Goal: Task Accomplishment & Management: Use online tool/utility

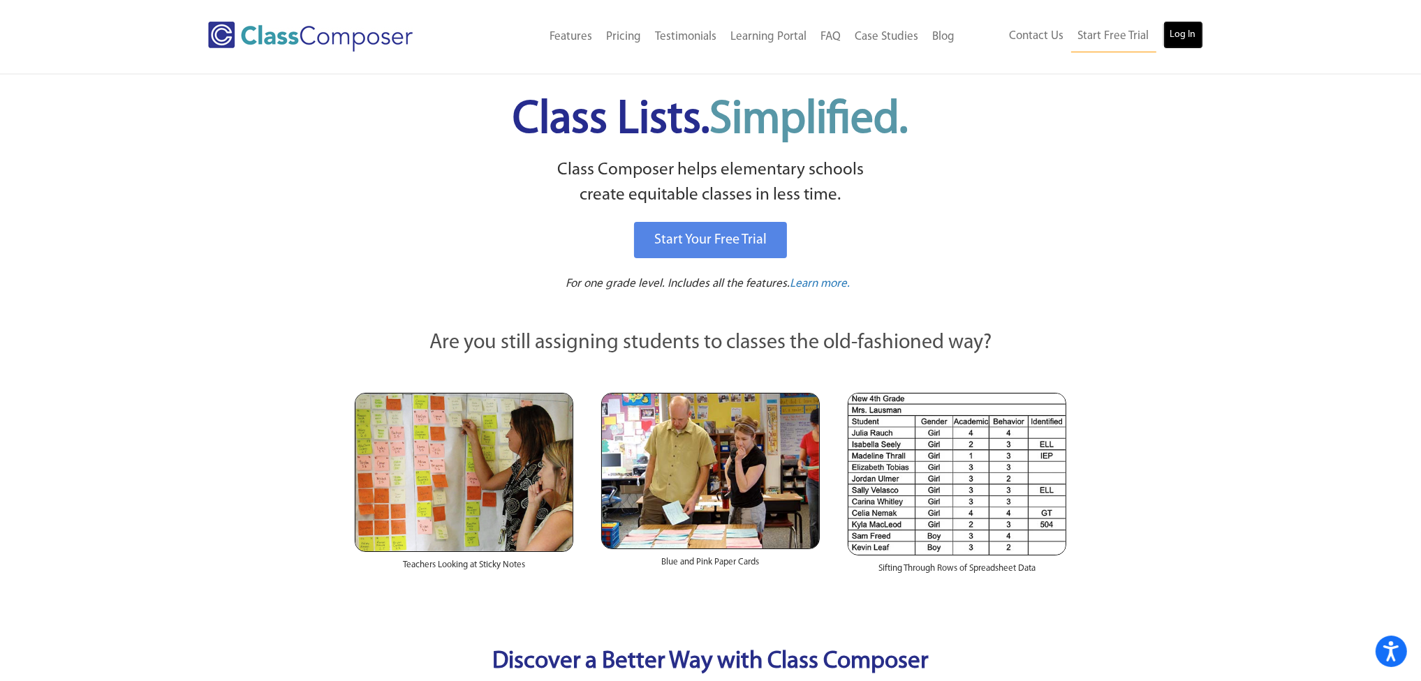
click at [1183, 35] on link "Log In" at bounding box center [1183, 35] width 40 height 28
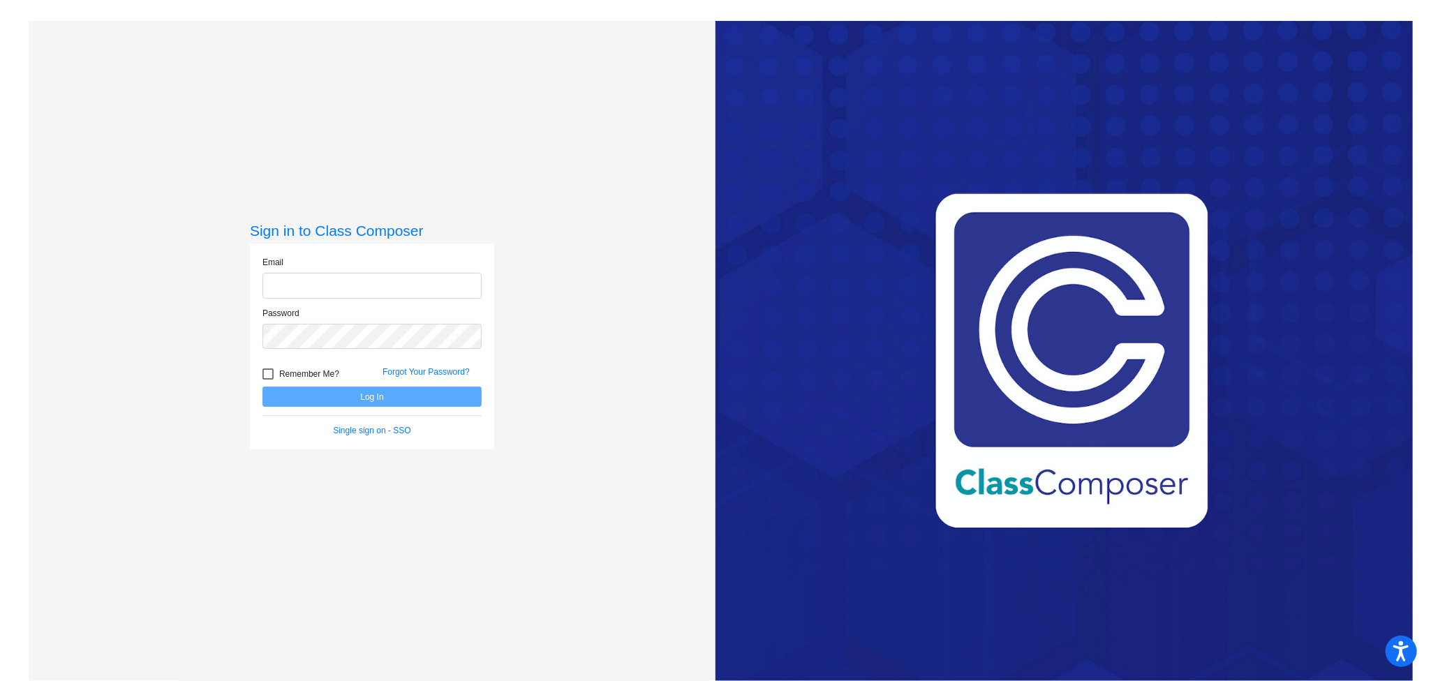
type input "kstanton@hayfield.k12.mn.us"
click at [356, 394] on button "Log In" at bounding box center [371, 397] width 219 height 20
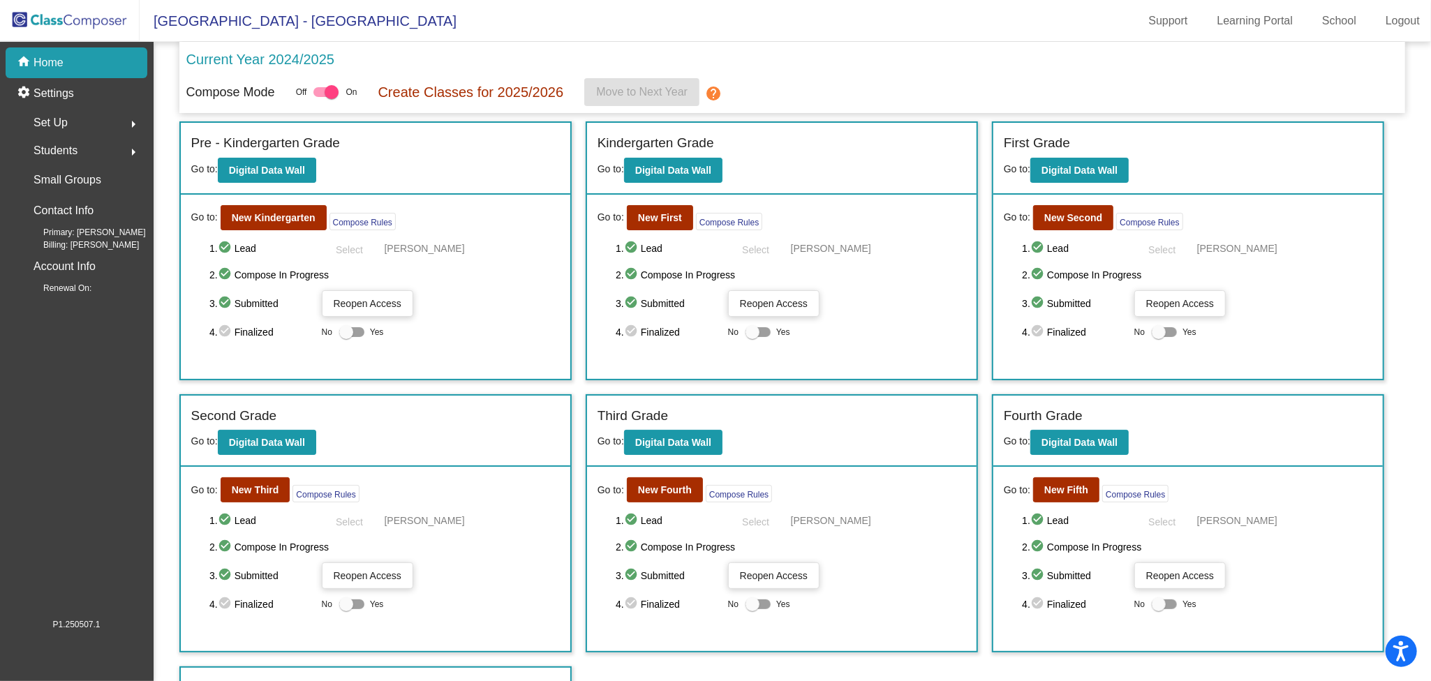
scroll to position [55, 0]
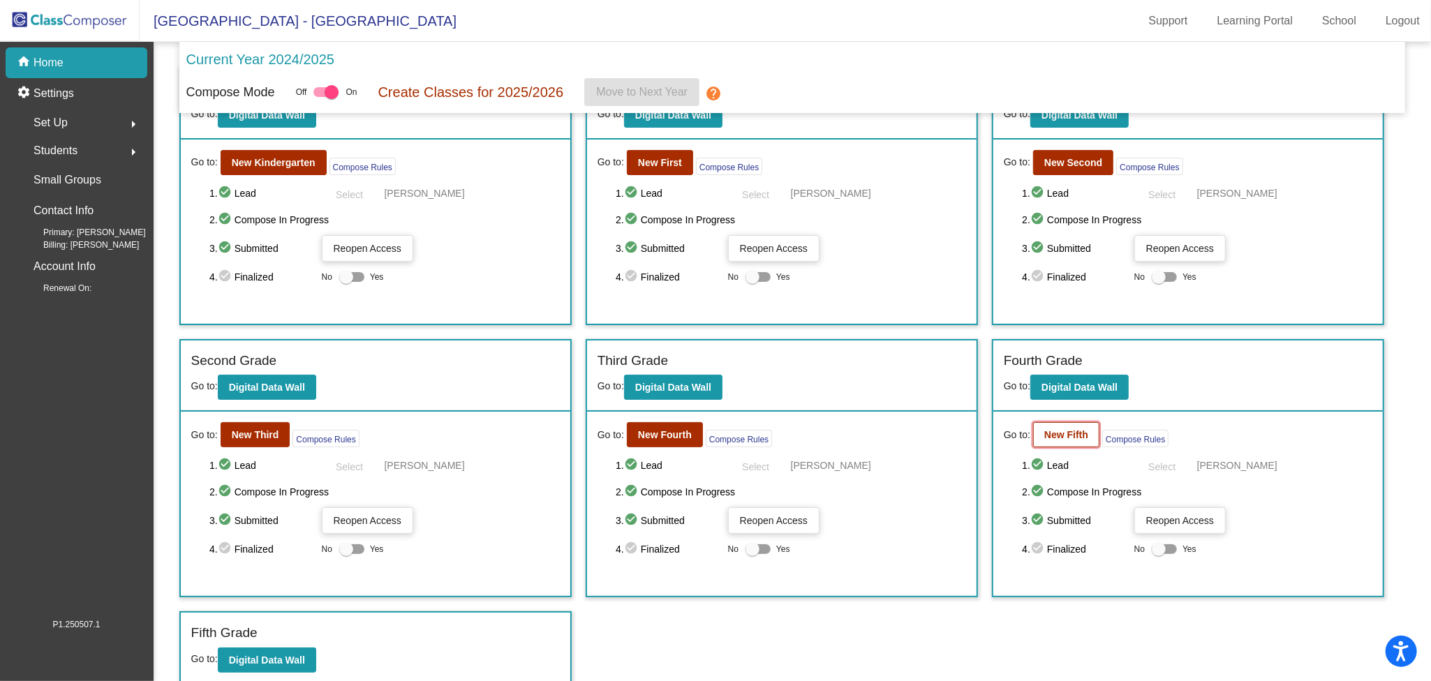
click at [1072, 431] on b "New Fifth" at bounding box center [1066, 434] width 44 height 11
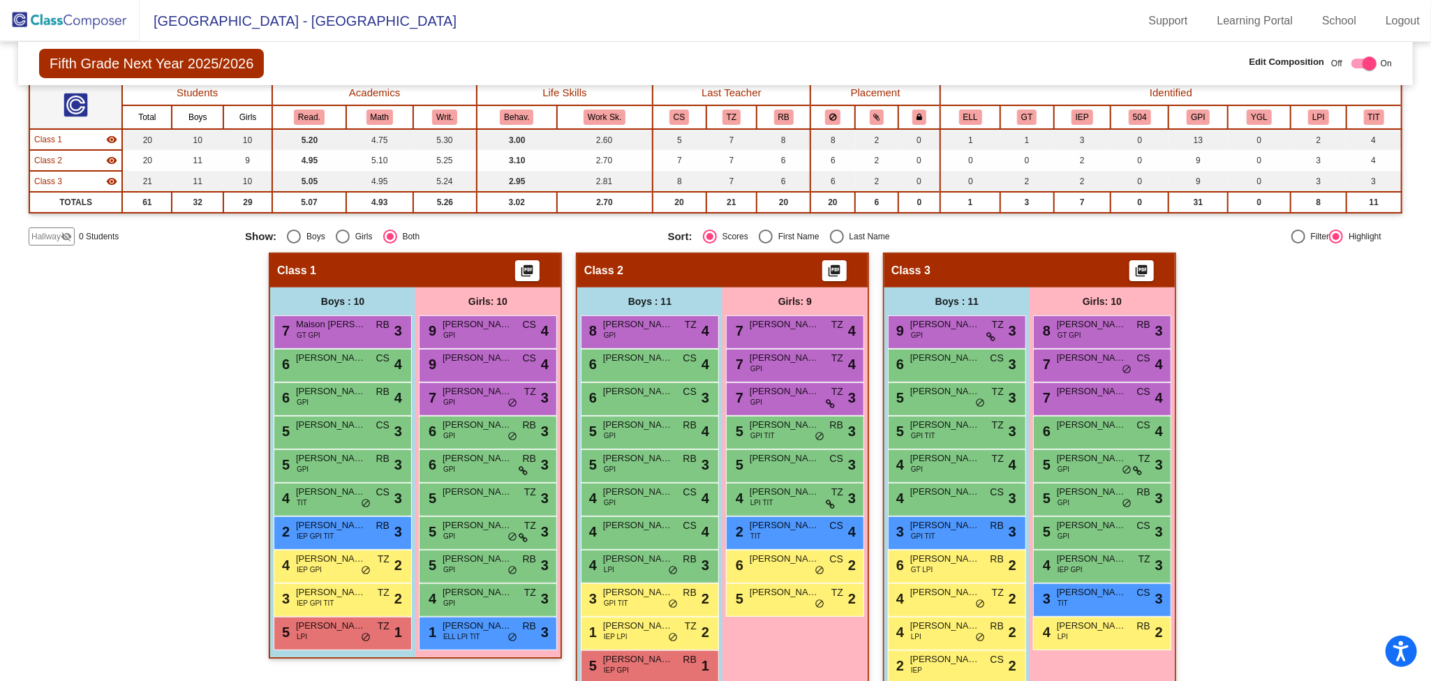
scroll to position [119, 0]
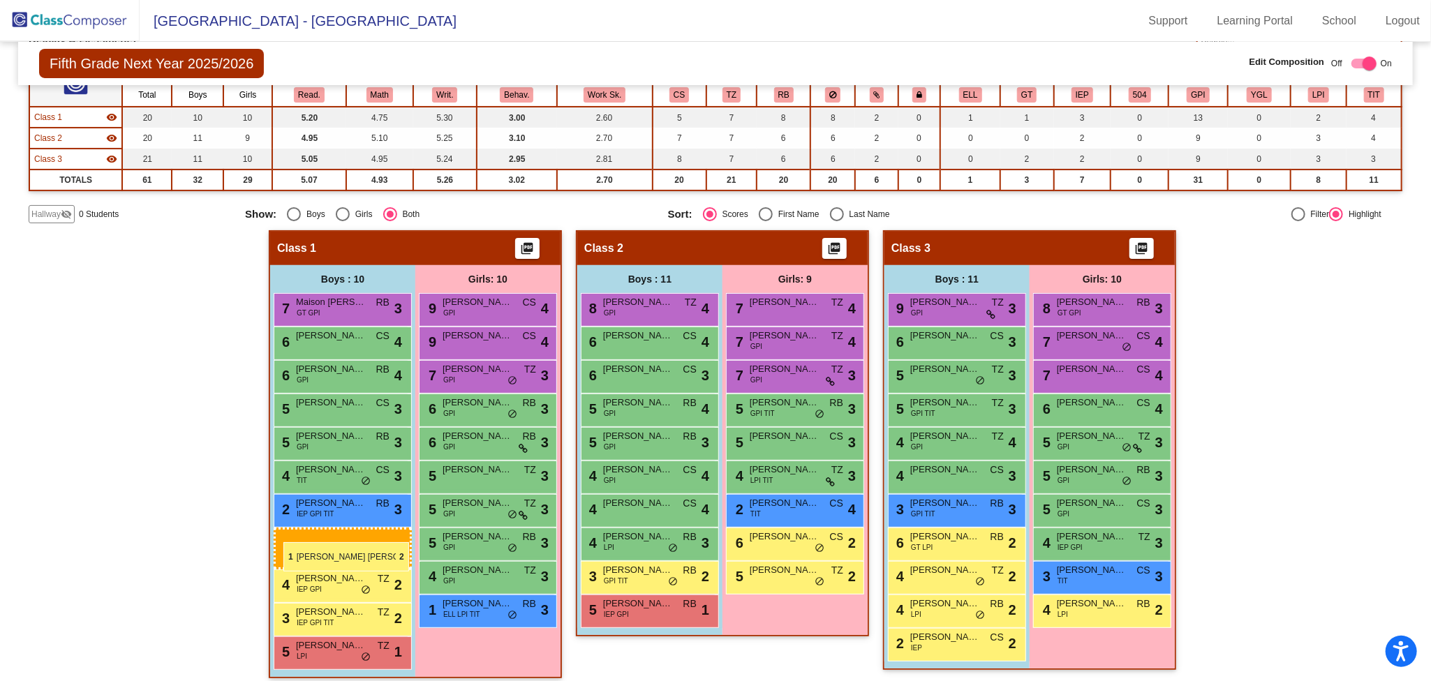
drag, startPoint x: 653, startPoint y: 608, endPoint x: 283, endPoint y: 541, distance: 376.7
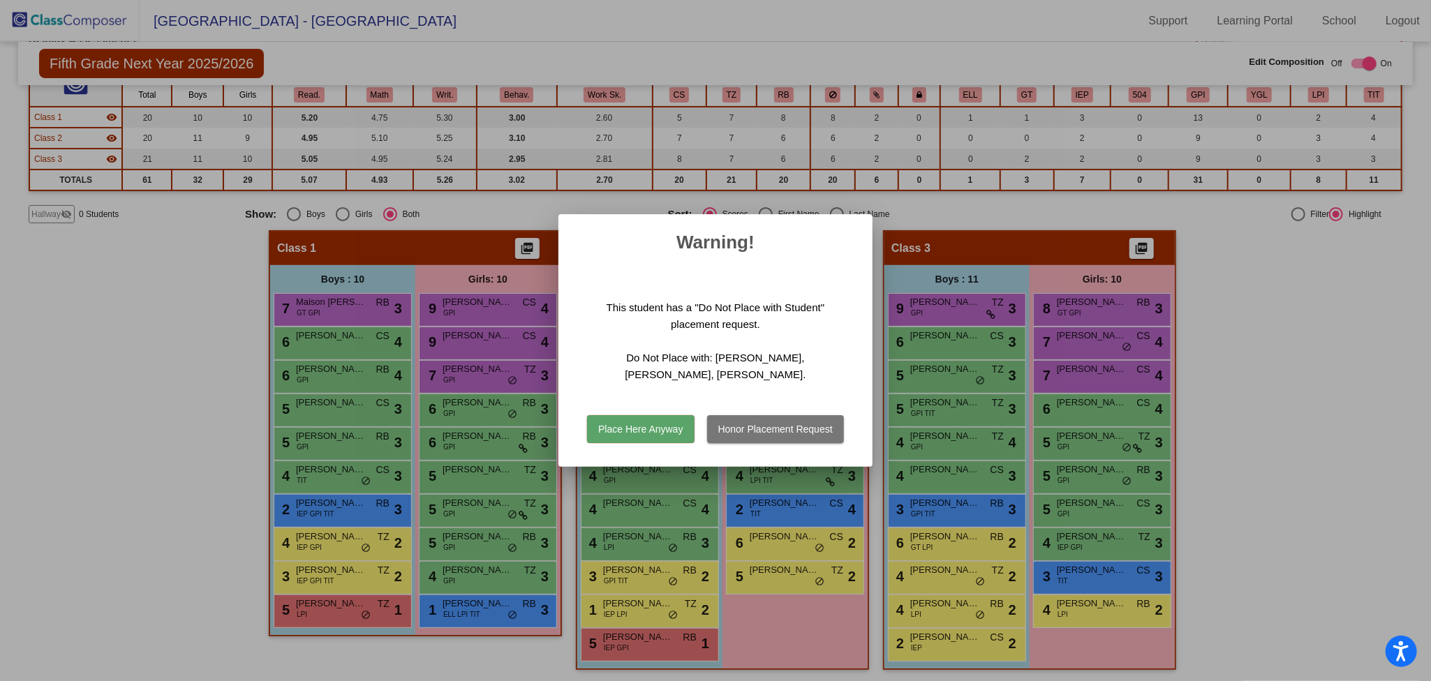
click at [748, 430] on button "Honor Placement Request" at bounding box center [775, 429] width 137 height 28
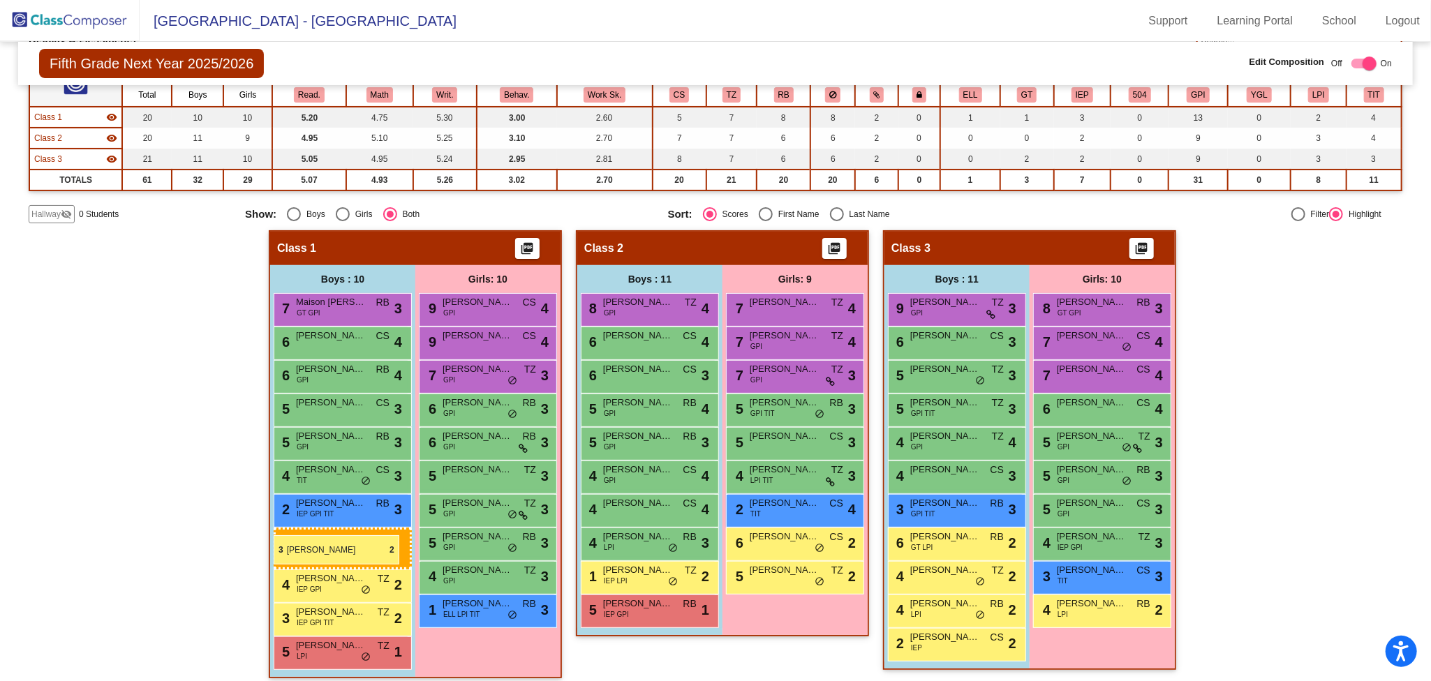
drag, startPoint x: 629, startPoint y: 572, endPoint x: 274, endPoint y: 535, distance: 357.3
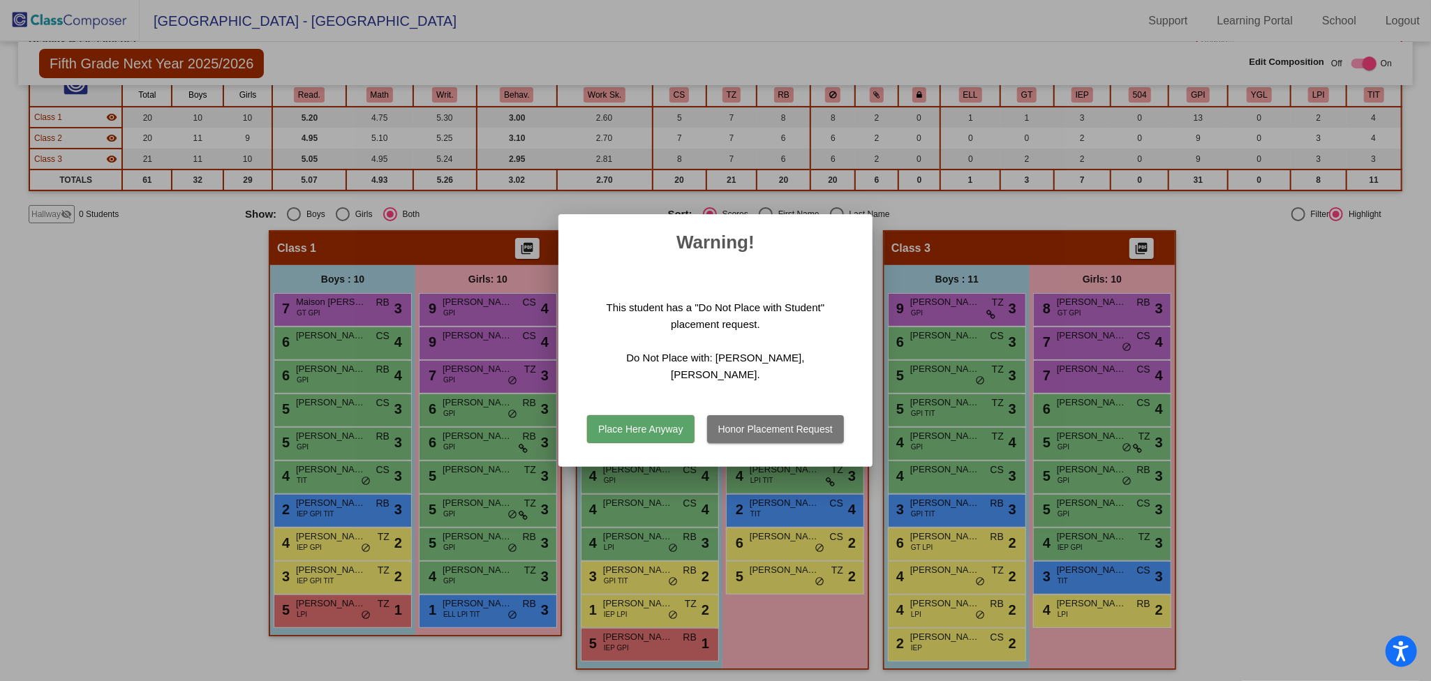
click at [750, 430] on button "Honor Placement Request" at bounding box center [775, 429] width 137 height 28
